Goal: Task Accomplishment & Management: Manage account settings

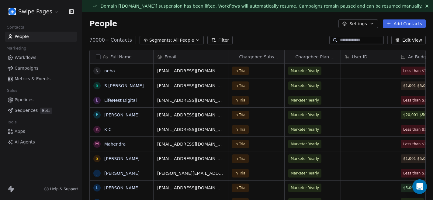
scroll to position [176, 351]
click at [56, 12] on html "Swipe Pages Contacts People Marketing Workflows Campaigns Metrics & Events Sale…" at bounding box center [216, 100] width 433 height 200
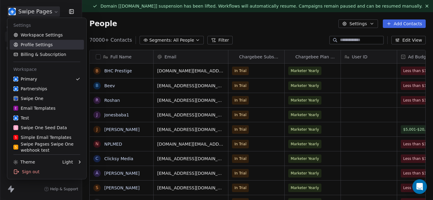
click at [35, 40] on link "Profile Settings" at bounding box center [47, 45] width 74 height 10
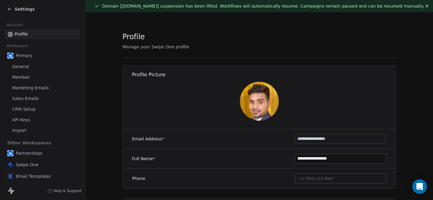
click at [26, 98] on span "Sales Emails" at bounding box center [25, 98] width 27 height 6
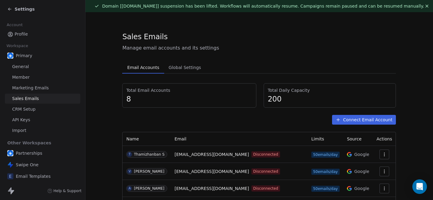
click at [93, 121] on section "Sales Emails Manage email accounts and its settings Email Accounts Email Accoun…" at bounding box center [259, 159] width 348 height 295
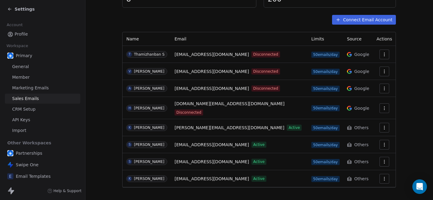
scroll to position [2, 0]
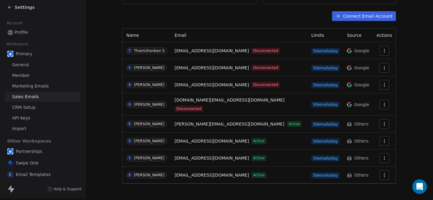
click at [406, 88] on section "Sales Emails Manage email accounts and its settings Email Accounts Email Accoun…" at bounding box center [259, 55] width 348 height 295
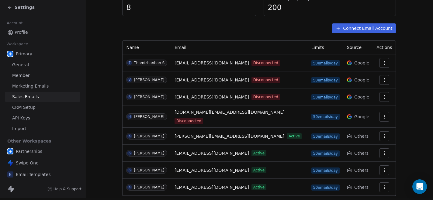
click at [365, 27] on button "Connect Email Account" at bounding box center [364, 28] width 64 height 10
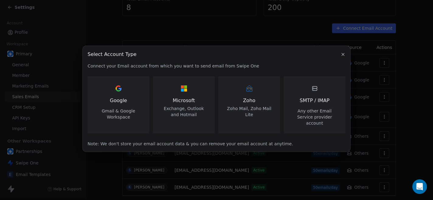
click at [119, 109] on div "Google Gmail & Google Workspace" at bounding box center [118, 102] width 47 height 36
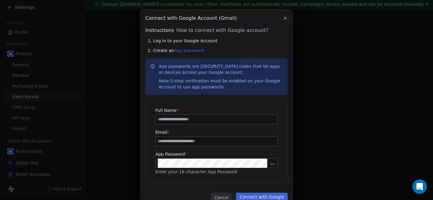
click at [190, 121] on input at bounding box center [217, 119] width 122 height 9
type input "********"
click at [188, 142] on input at bounding box center [217, 141] width 122 height 9
type input "**********"
click at [266, 195] on button "Connect with Google" at bounding box center [262, 197] width 52 height 9
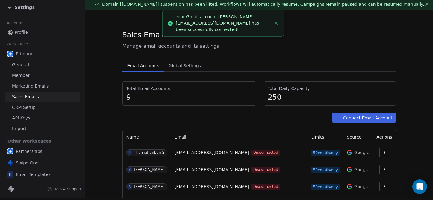
click at [420, 131] on section "Sales Emails Manage email accounts and its settings Email Accounts Email Accoun…" at bounding box center [259, 166] width 348 height 312
